Goal: Obtain resource: Obtain resource

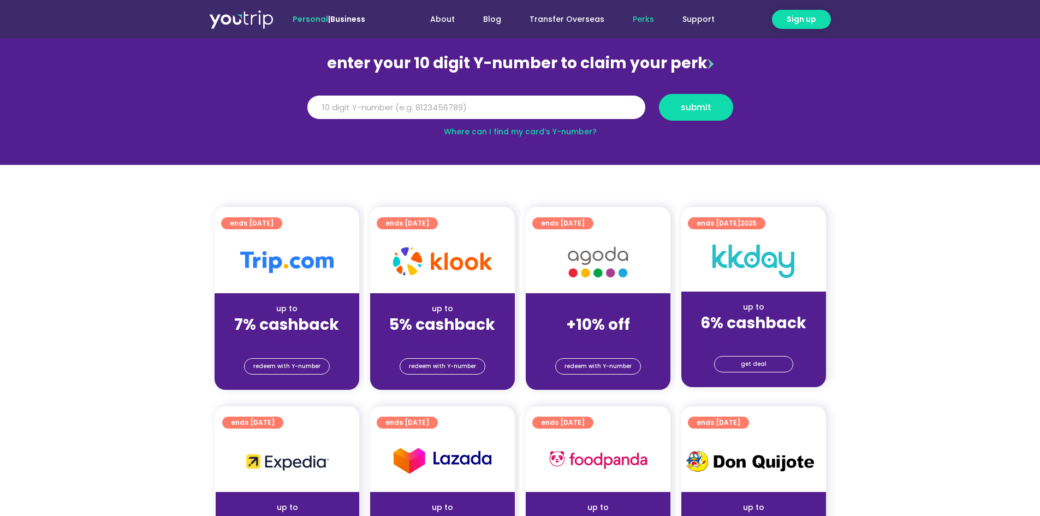
scroll to position [109, 0]
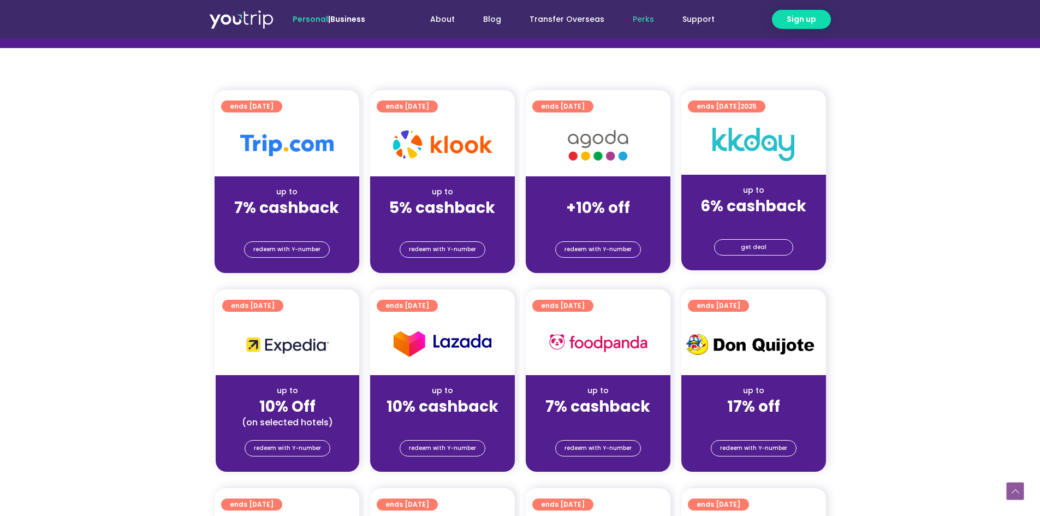
drag, startPoint x: 157, startPoint y: 300, endPoint x: 264, endPoint y: 81, distance: 244.5
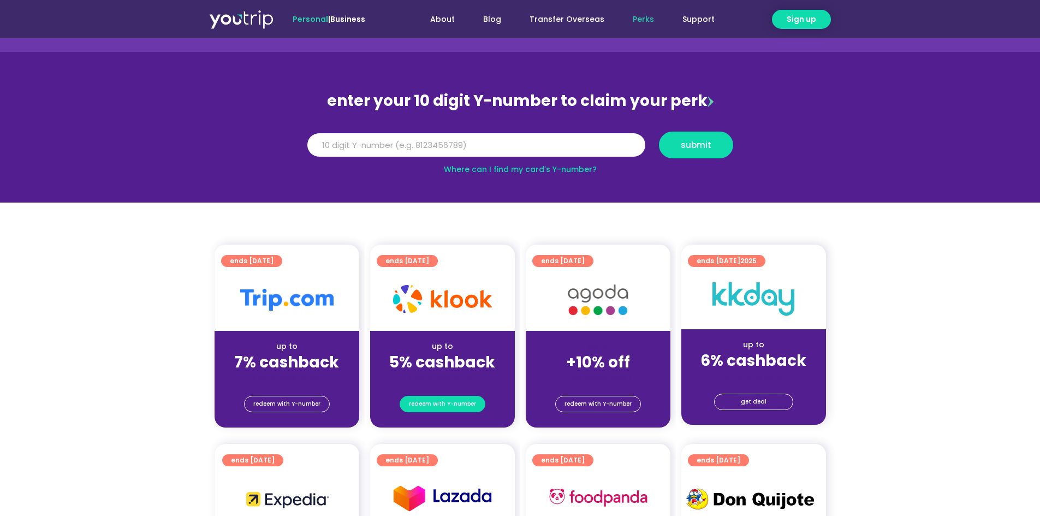
click at [413, 406] on span "redeem with Y-number" at bounding box center [442, 404] width 67 height 15
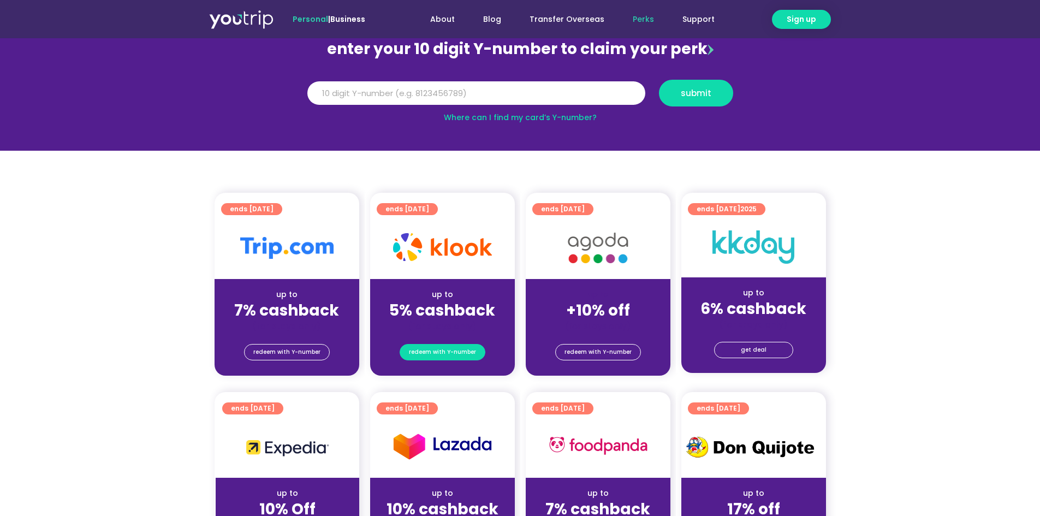
click at [439, 357] on span "redeem with Y-number" at bounding box center [442, 352] width 67 height 15
click at [424, 97] on input "Y Number" at bounding box center [476, 93] width 338 height 24
click at [463, 350] on span "redeem with Y-number" at bounding box center [442, 352] width 67 height 15
click at [464, 95] on input "Y Number" at bounding box center [476, 93] width 338 height 24
click at [487, 90] on input "Y Number" at bounding box center [476, 93] width 338 height 24
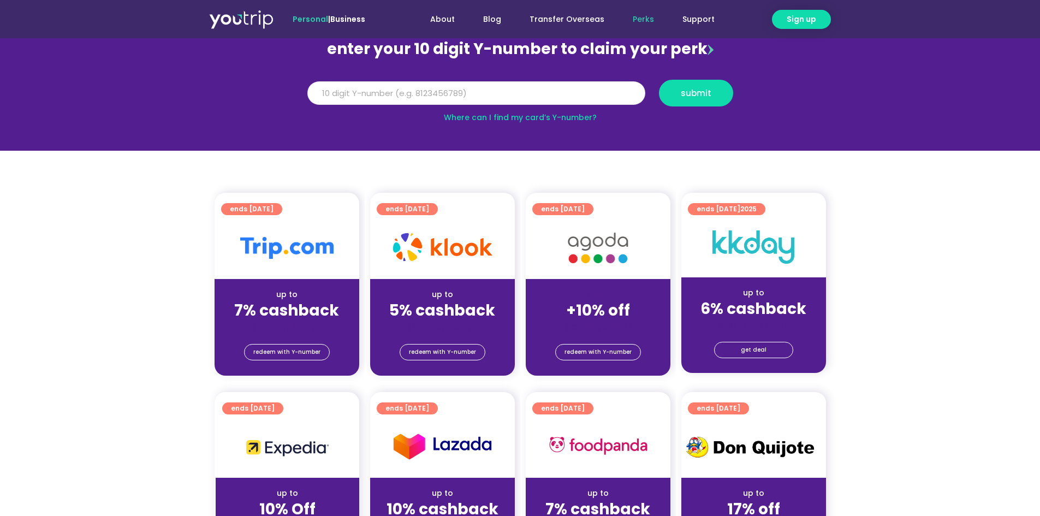
click at [487, 90] on input "Y Number" at bounding box center [476, 93] width 338 height 24
type input "8185649913"
click at [678, 92] on span "submit" at bounding box center [696, 93] width 56 height 8
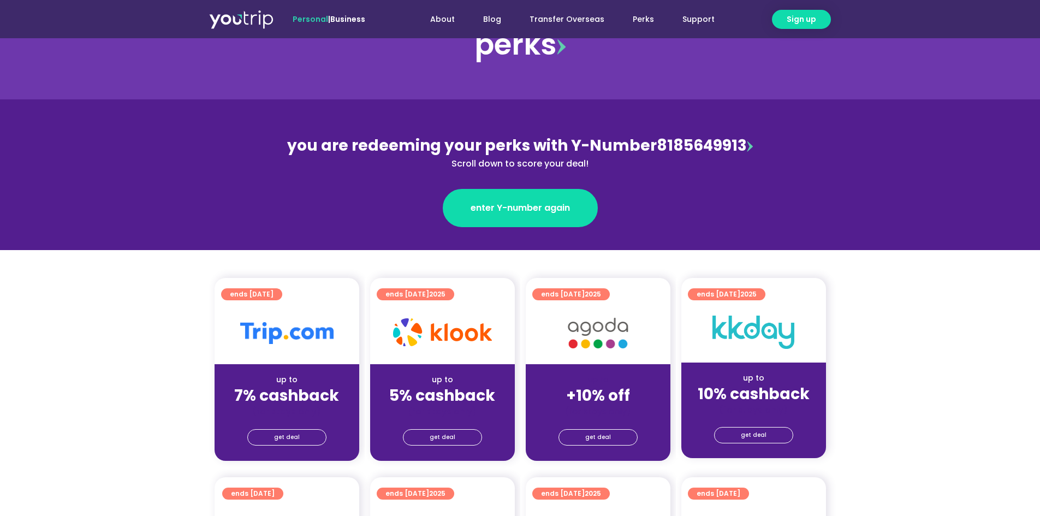
scroll to position [55, 0]
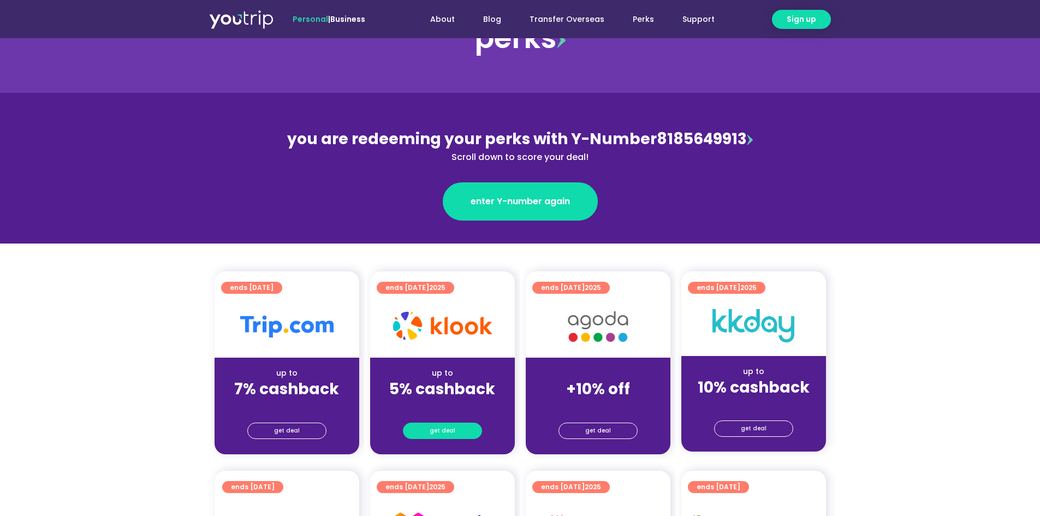
click at [438, 433] on span "get deal" at bounding box center [443, 430] width 26 height 15
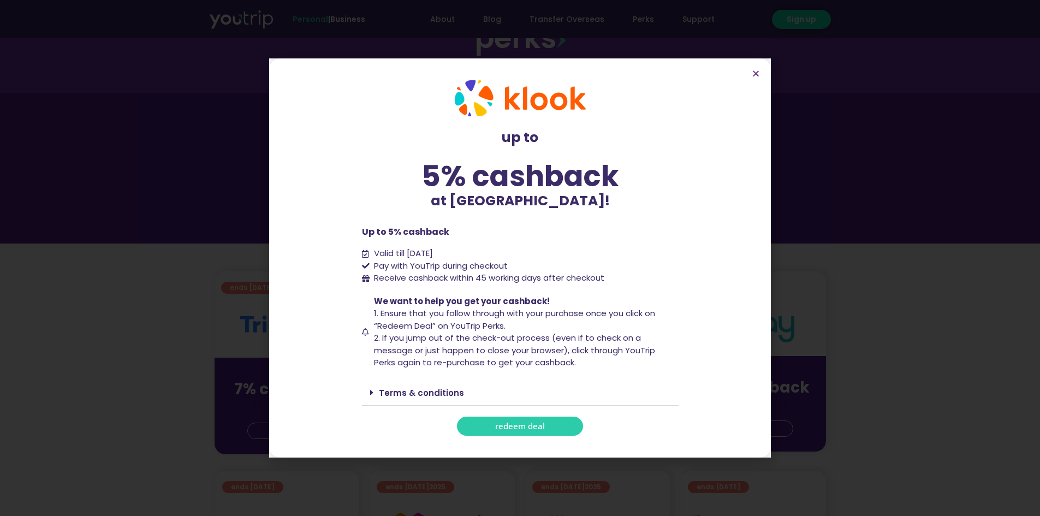
click at [906, 165] on div "up to 5% cashback at [GEOGRAPHIC_DATA]! up to 5% cashback at [GEOGRAPHIC_DATA]!…" at bounding box center [520, 258] width 1040 height 516
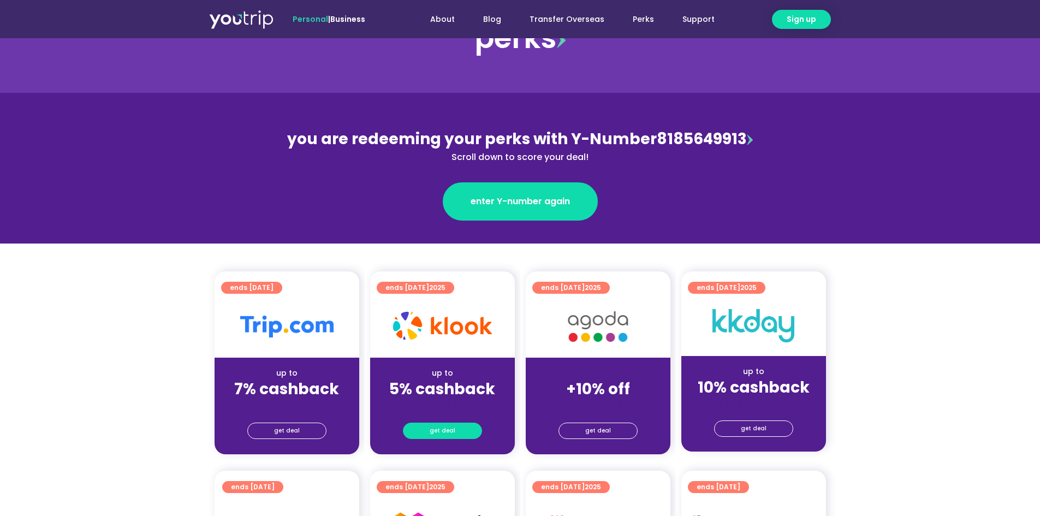
click at [454, 433] on link "get deal" at bounding box center [442, 431] width 79 height 16
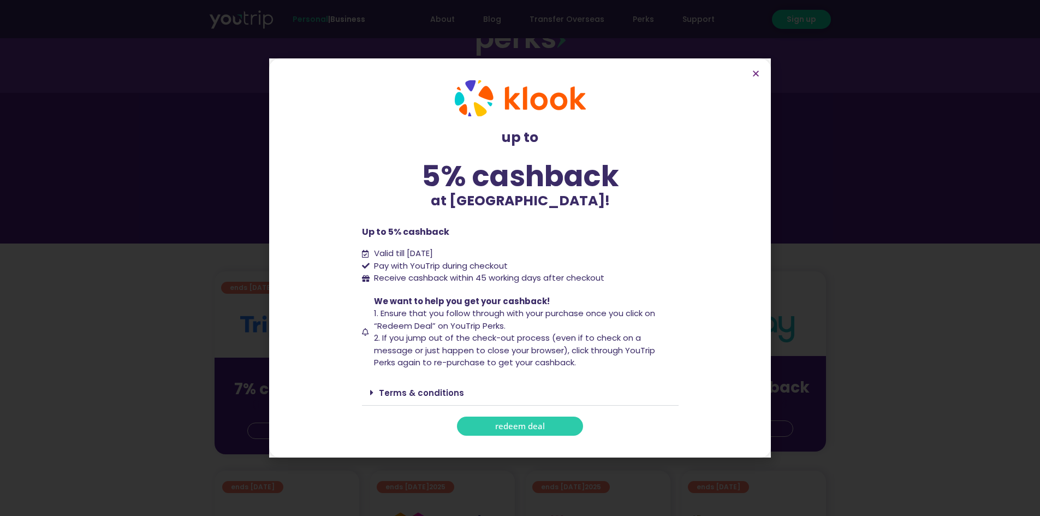
click at [529, 424] on span "redeem deal" at bounding box center [520, 426] width 50 height 8
